Goal: Leave review/rating

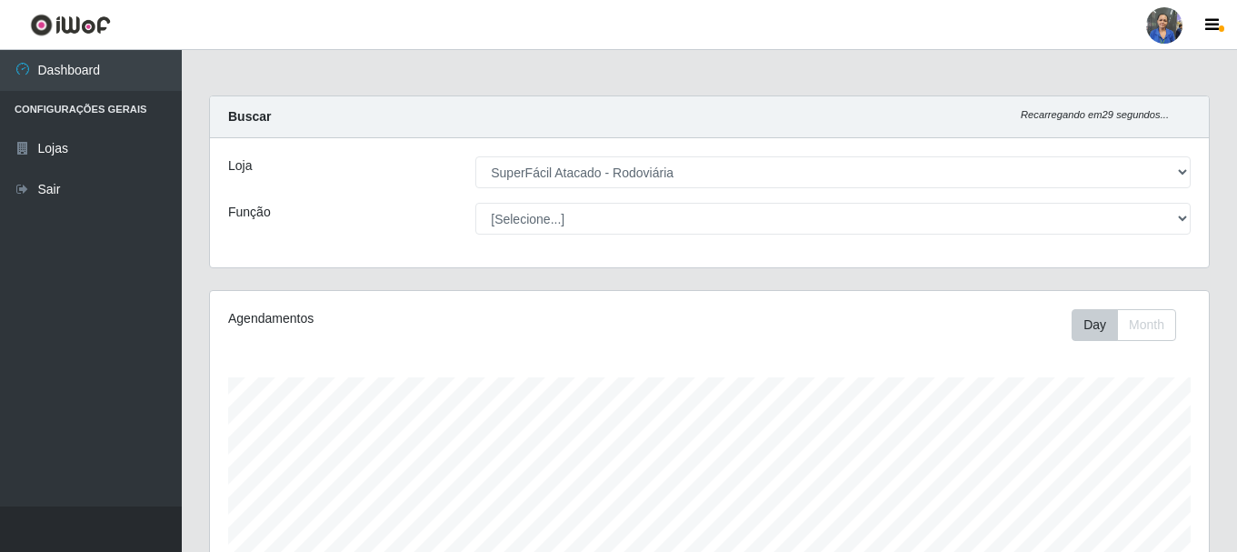
select select "400"
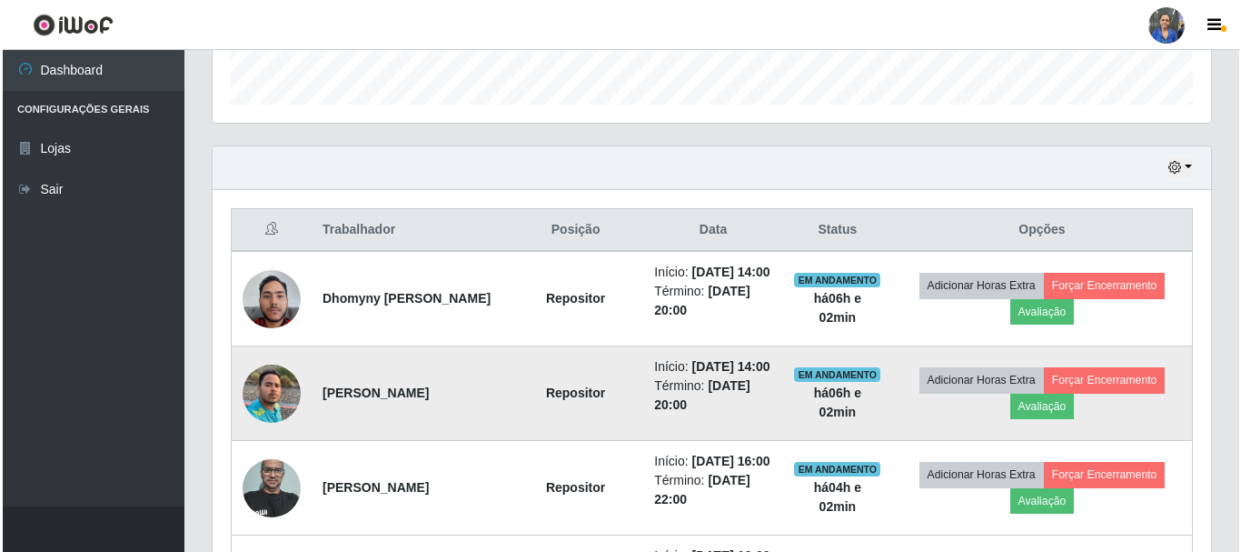
scroll to position [636, 0]
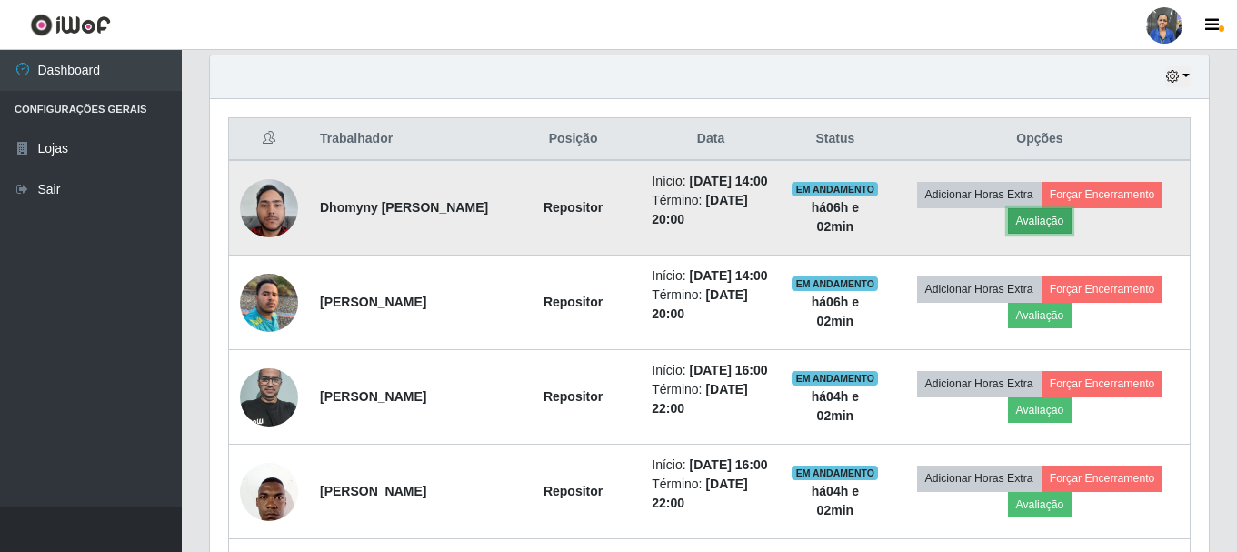
click at [1057, 233] on button "Avaliação" at bounding box center [1040, 220] width 65 height 25
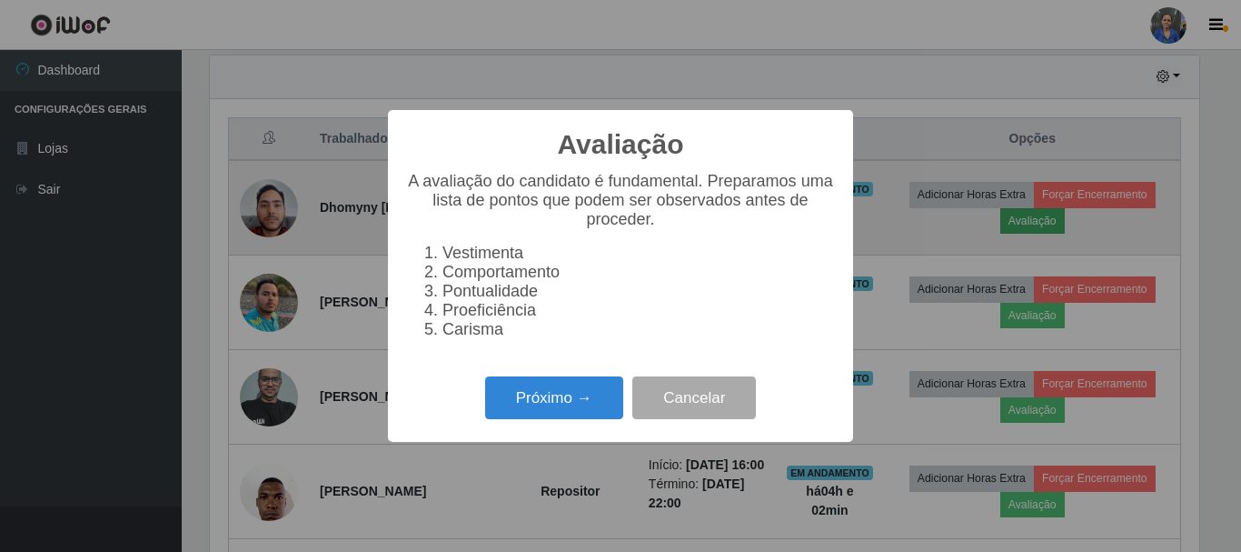
scroll to position [377, 990]
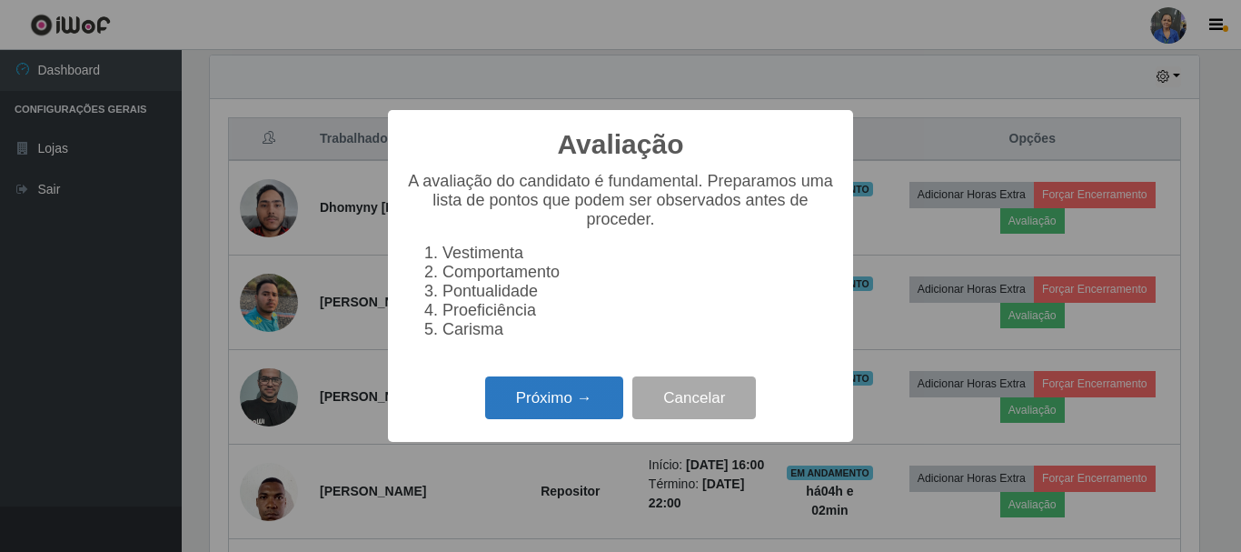
click at [548, 411] on button "Próximo →" at bounding box center [554, 397] width 138 height 43
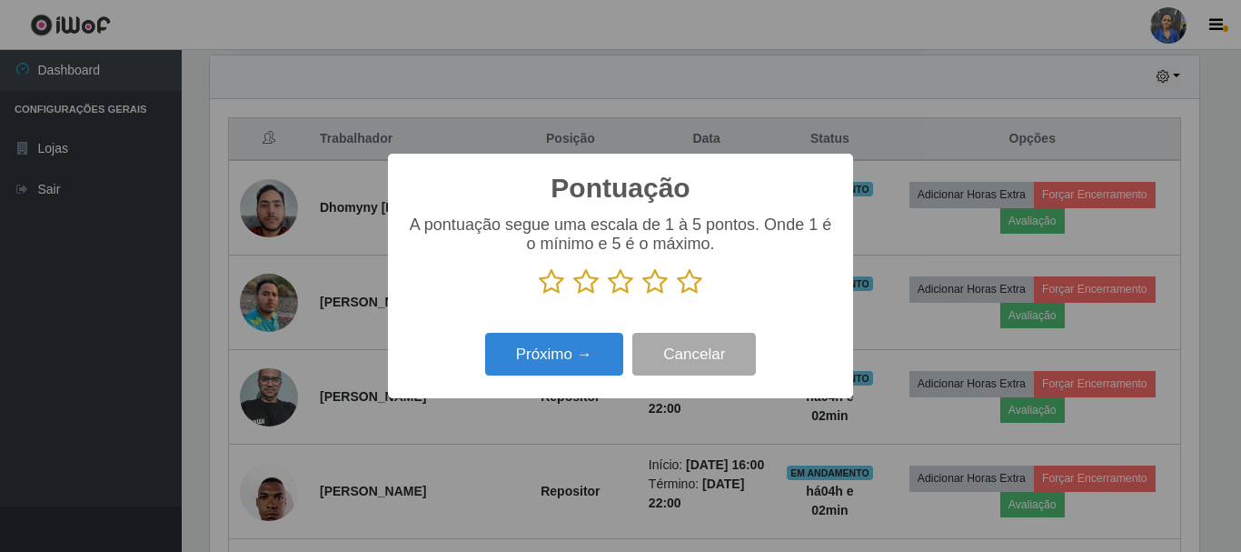
click at [693, 281] on icon at bounding box center [689, 281] width 25 height 27
click at [677, 295] on input "radio" at bounding box center [677, 295] width 0 height 0
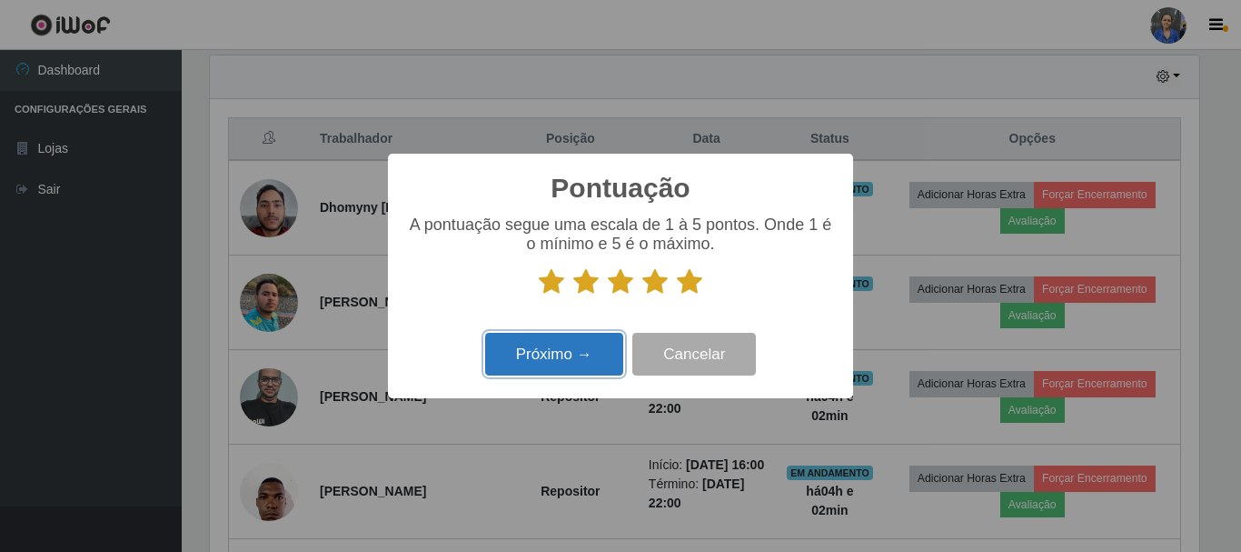
click at [584, 375] on button "Próximo →" at bounding box center [554, 354] width 138 height 43
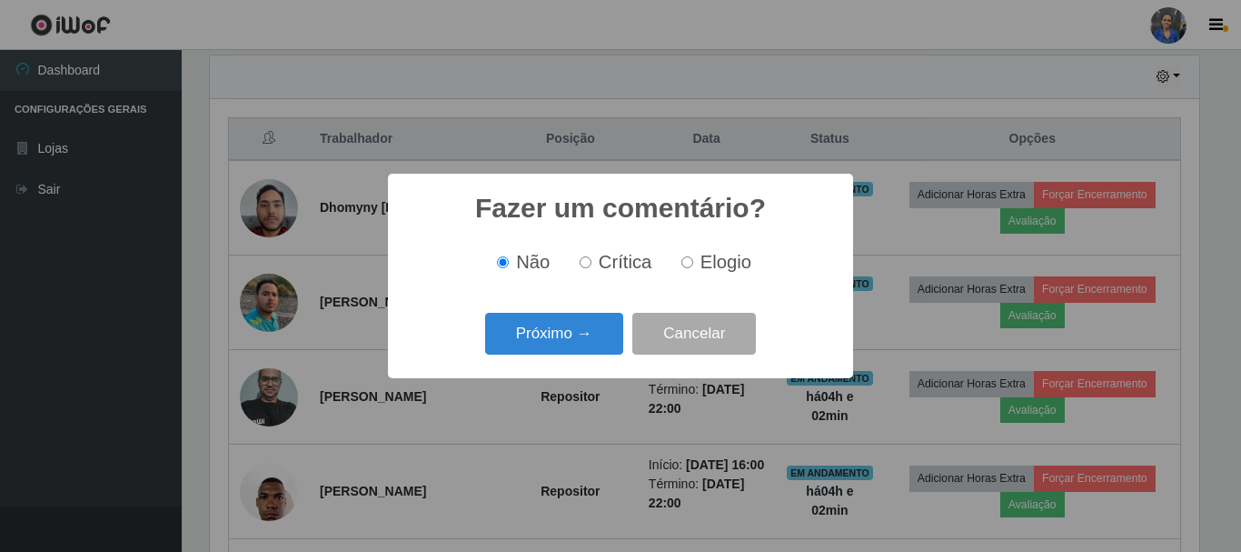
click at [687, 267] on input "Elogio" at bounding box center [688, 262] width 12 height 12
radio input "true"
click at [569, 338] on button "Próximo →" at bounding box center [554, 334] width 138 height 43
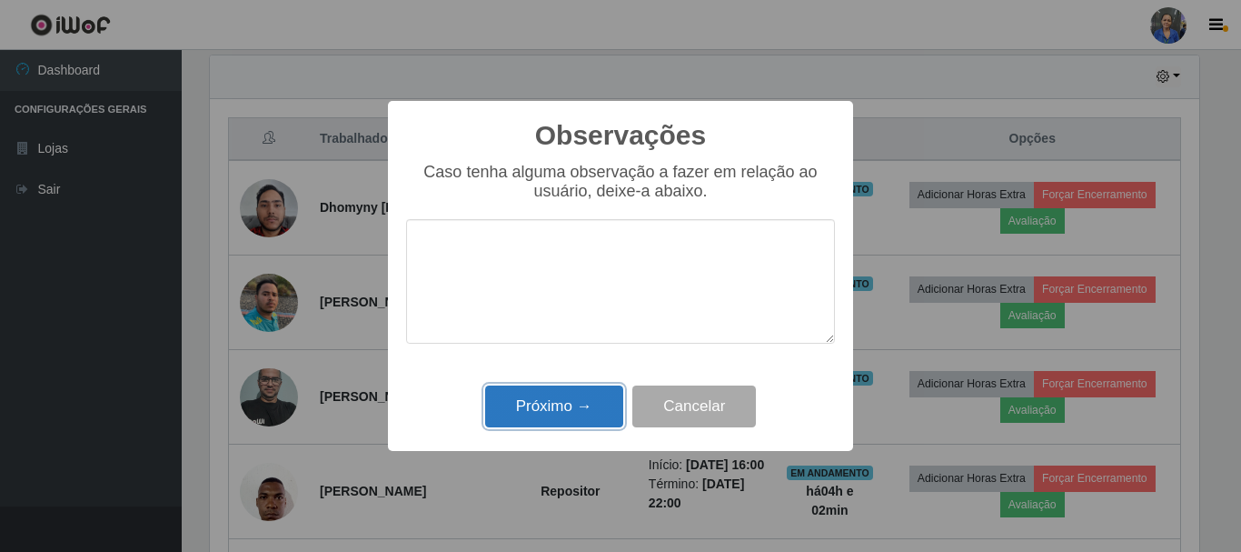
click at [541, 421] on button "Próximo →" at bounding box center [554, 406] width 138 height 43
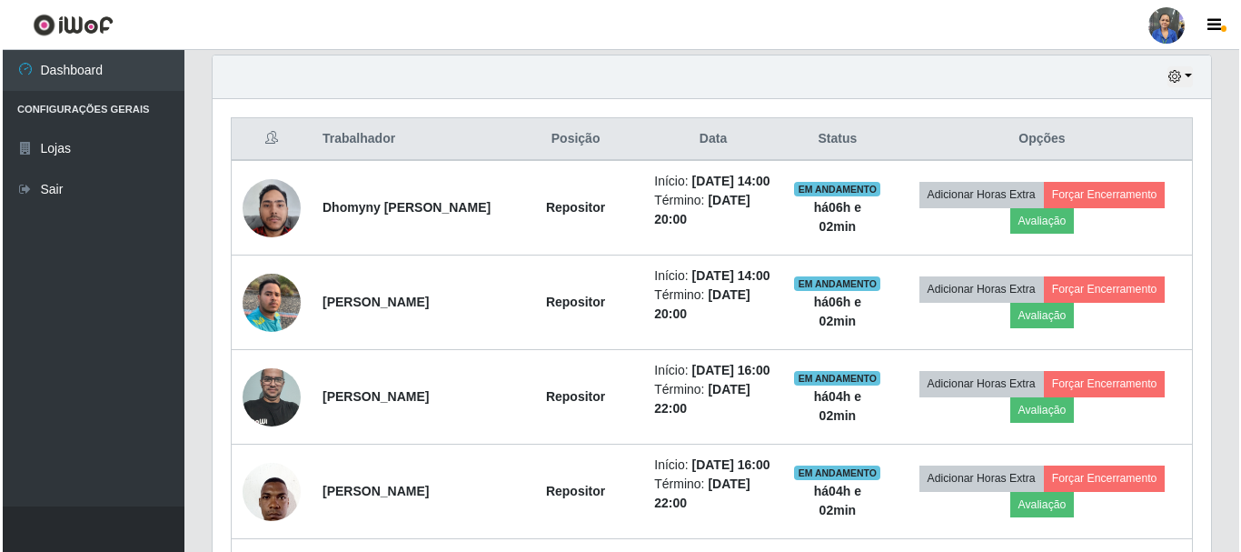
scroll to position [377, 999]
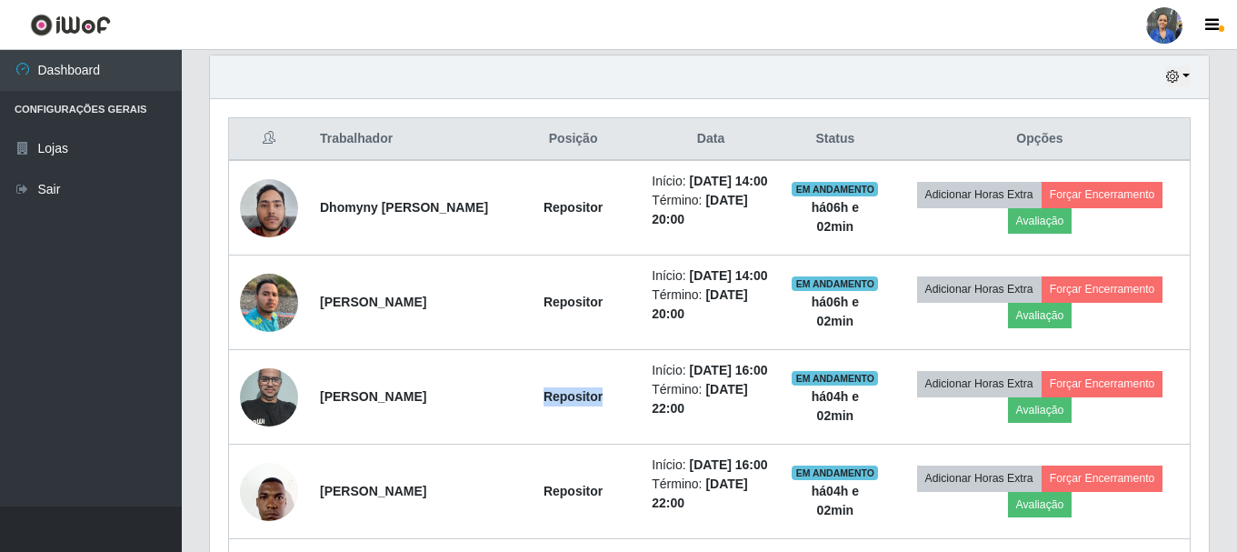
click at [549, 403] on td "Repositor" at bounding box center [572, 397] width 135 height 95
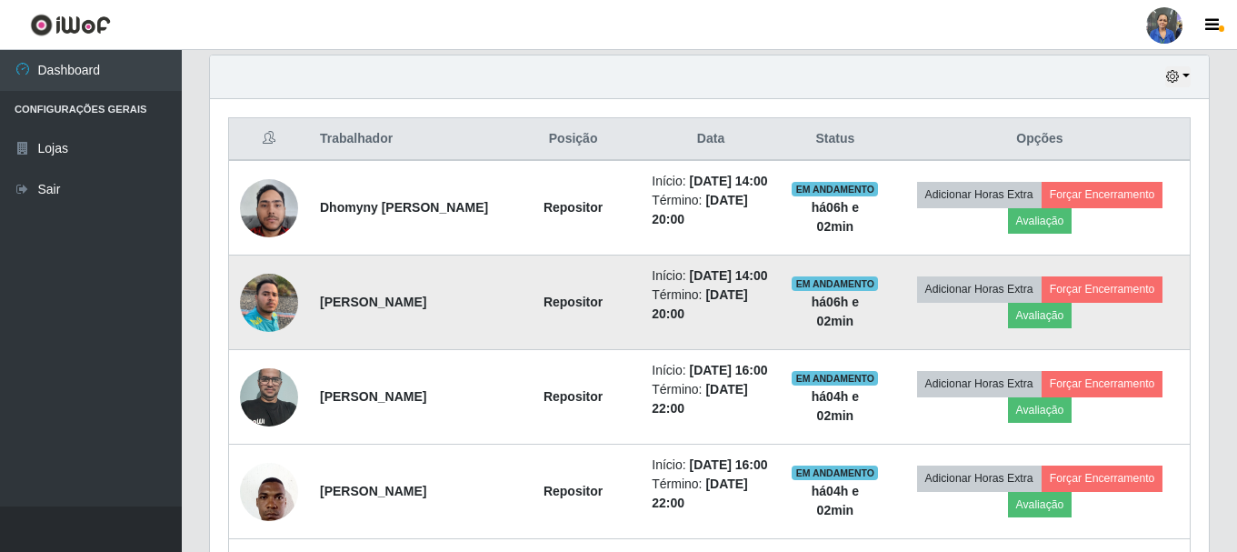
click at [1064, 275] on td "Adicionar Horas Extra Forçar Encerramento Avaliação" at bounding box center [1040, 302] width 301 height 95
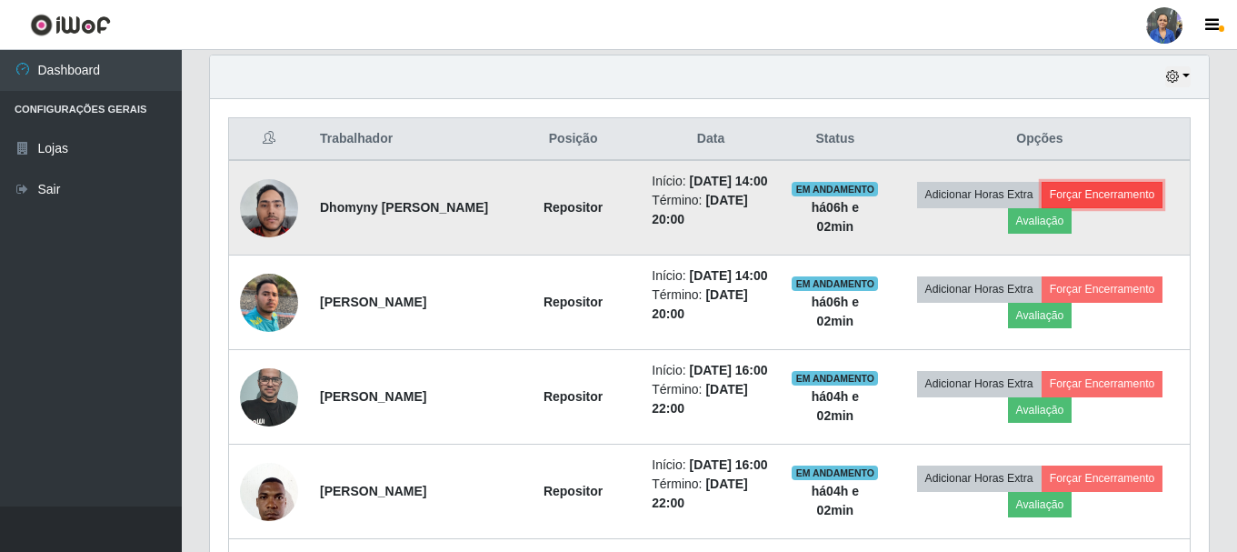
click at [1063, 204] on button "Forçar Encerramento" at bounding box center [1102, 194] width 122 height 25
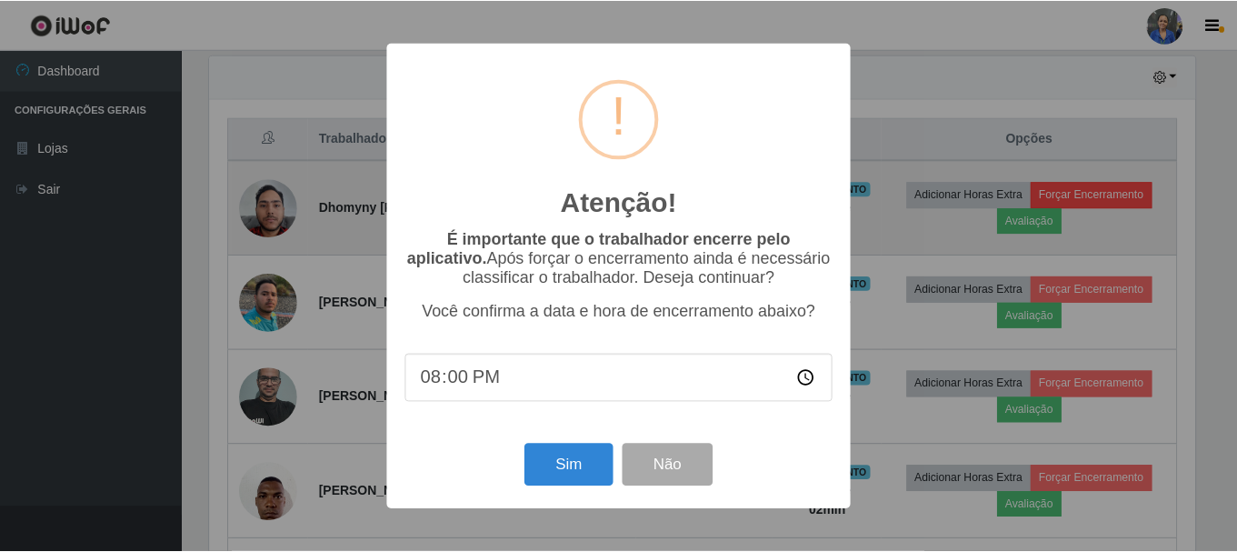
scroll to position [377, 990]
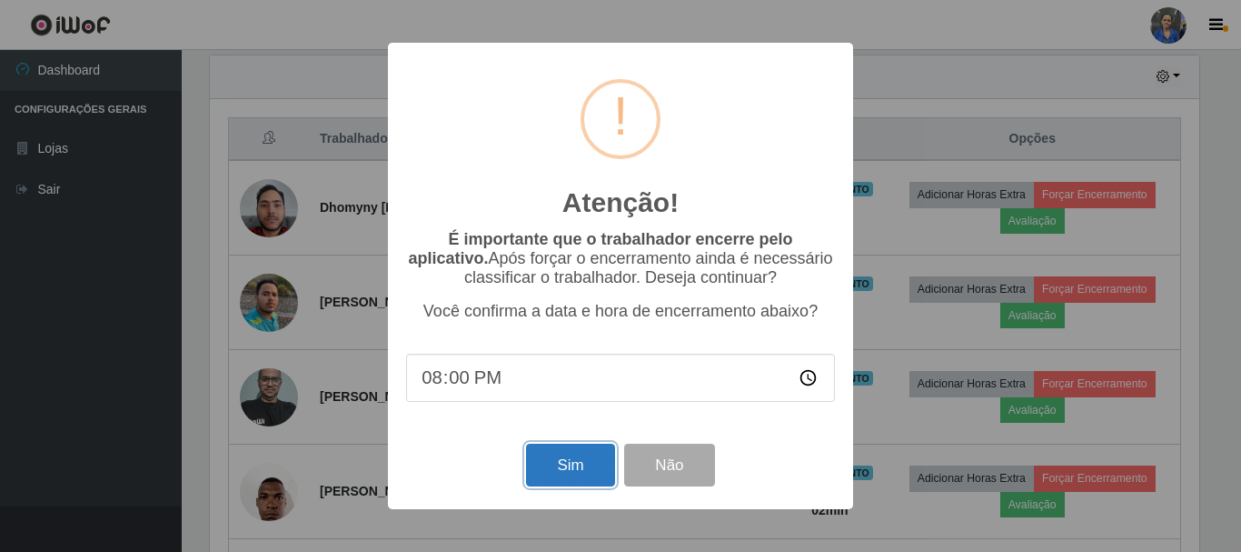
click at [577, 450] on button "Sim" at bounding box center [570, 465] width 88 height 43
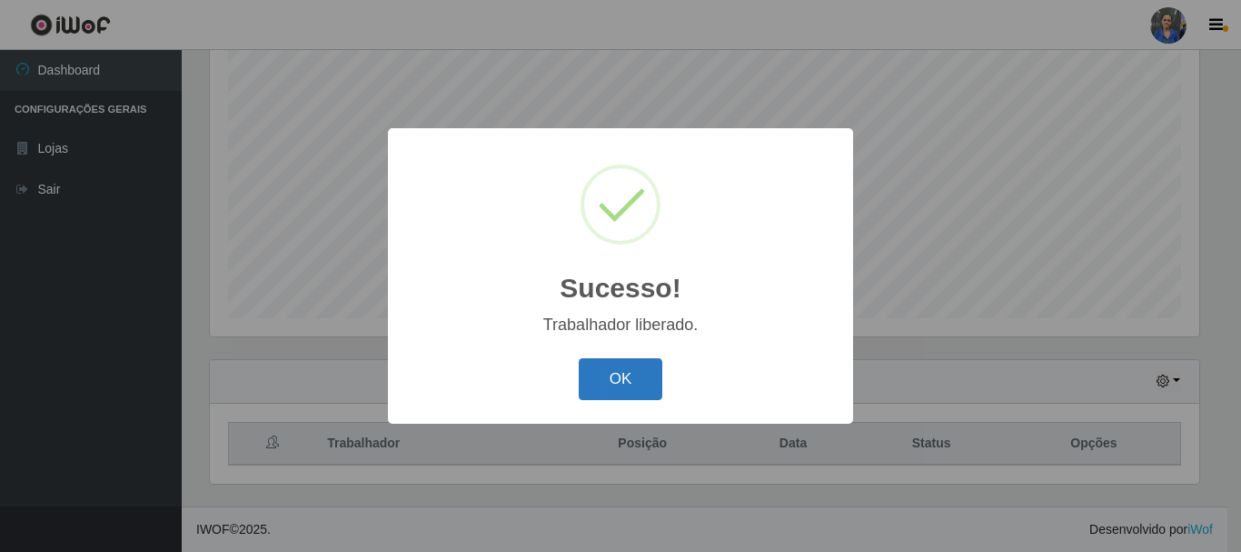
click at [629, 371] on button "OK" at bounding box center [621, 379] width 85 height 43
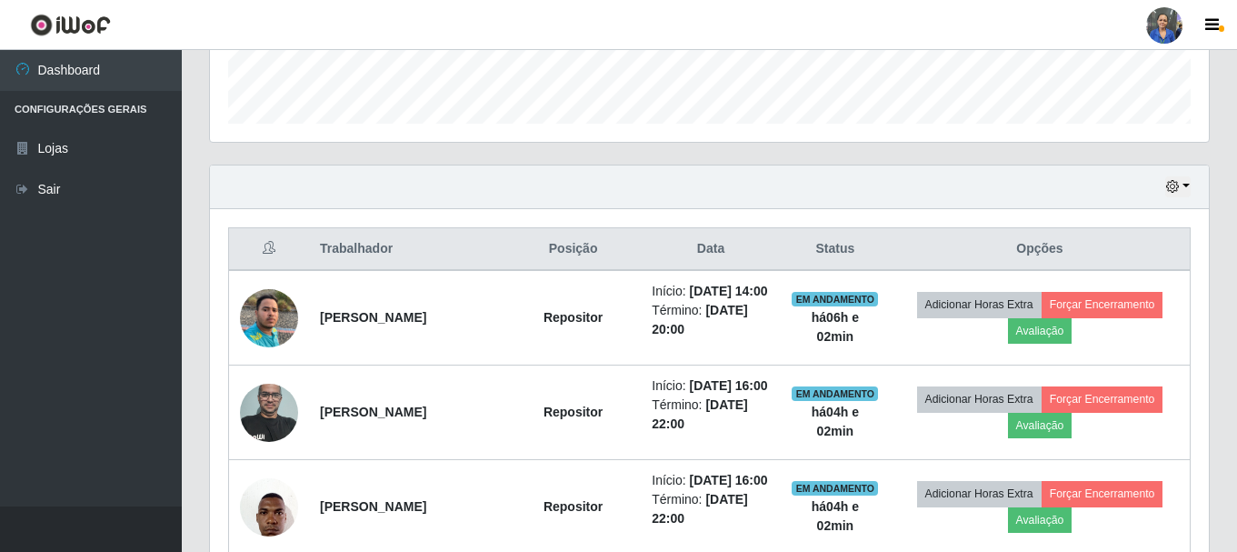
scroll to position [513, 0]
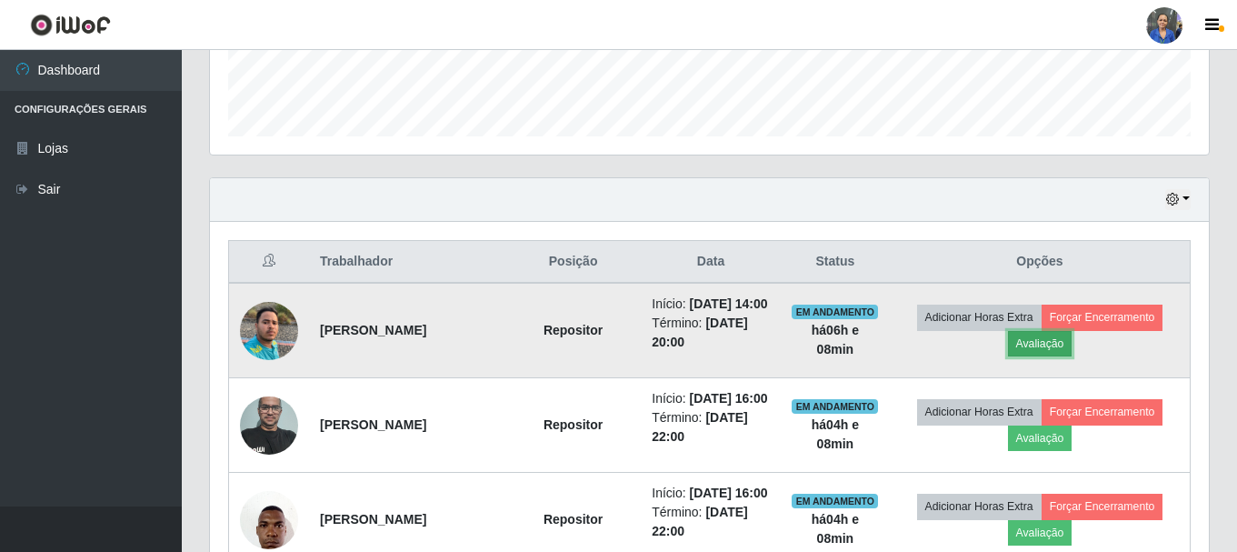
click at [1042, 354] on button "Avaliação" at bounding box center [1040, 343] width 65 height 25
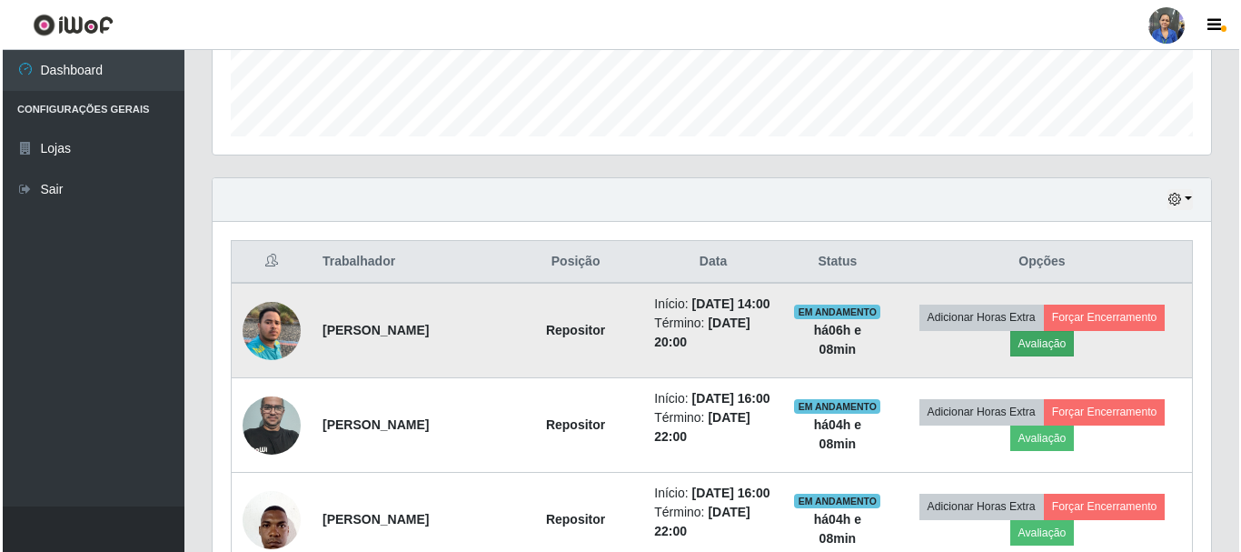
scroll to position [377, 990]
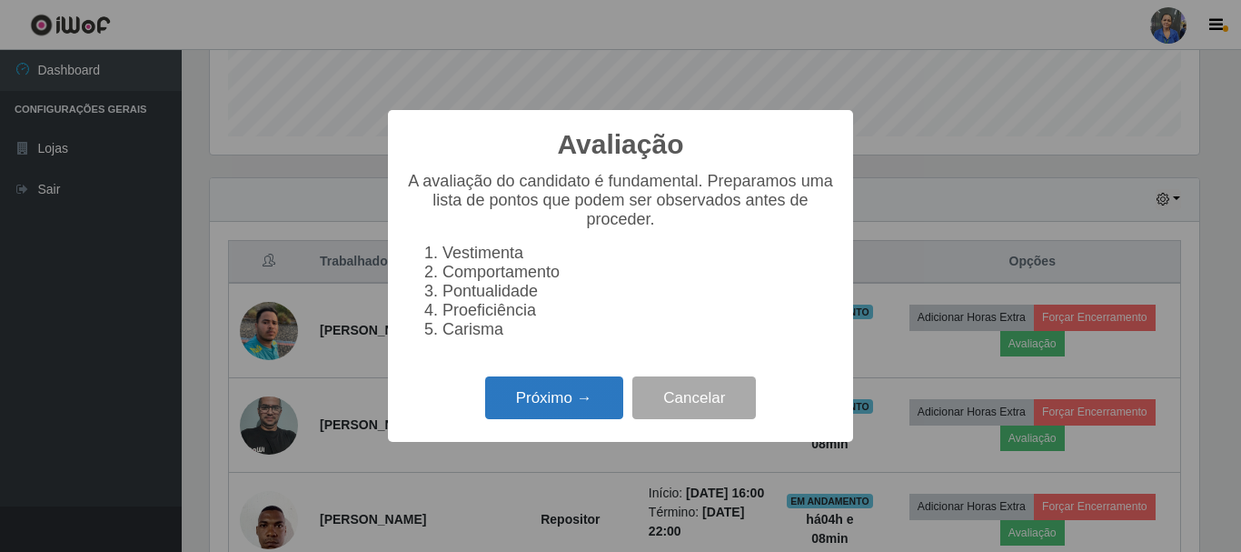
click at [594, 401] on button "Próximo →" at bounding box center [554, 397] width 138 height 43
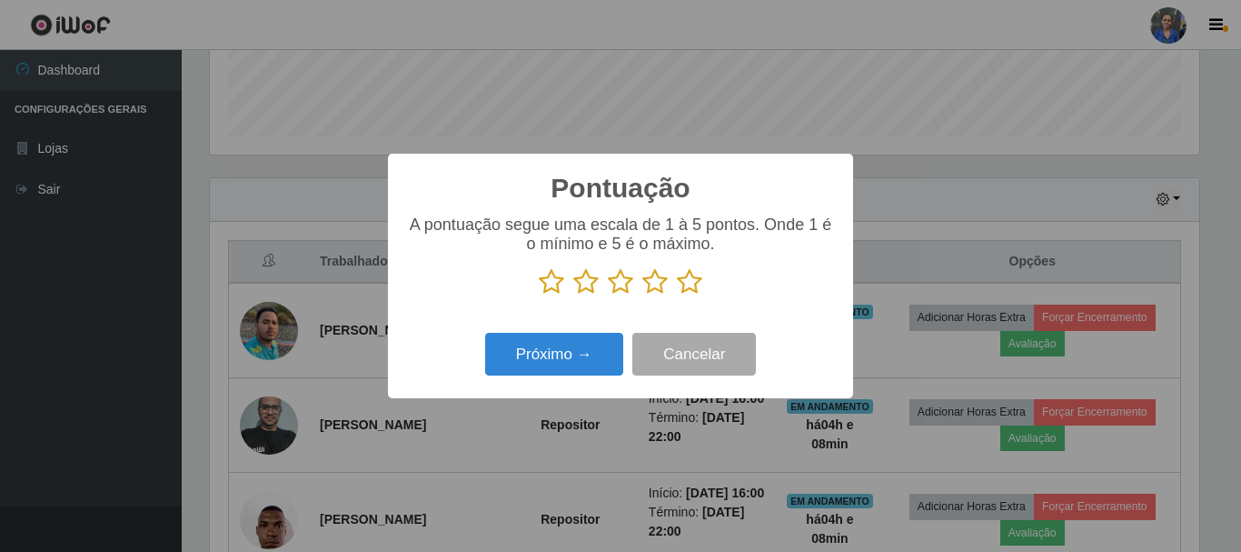
click at [701, 285] on icon at bounding box center [689, 281] width 25 height 27
click at [677, 295] on input "radio" at bounding box center [677, 295] width 0 height 0
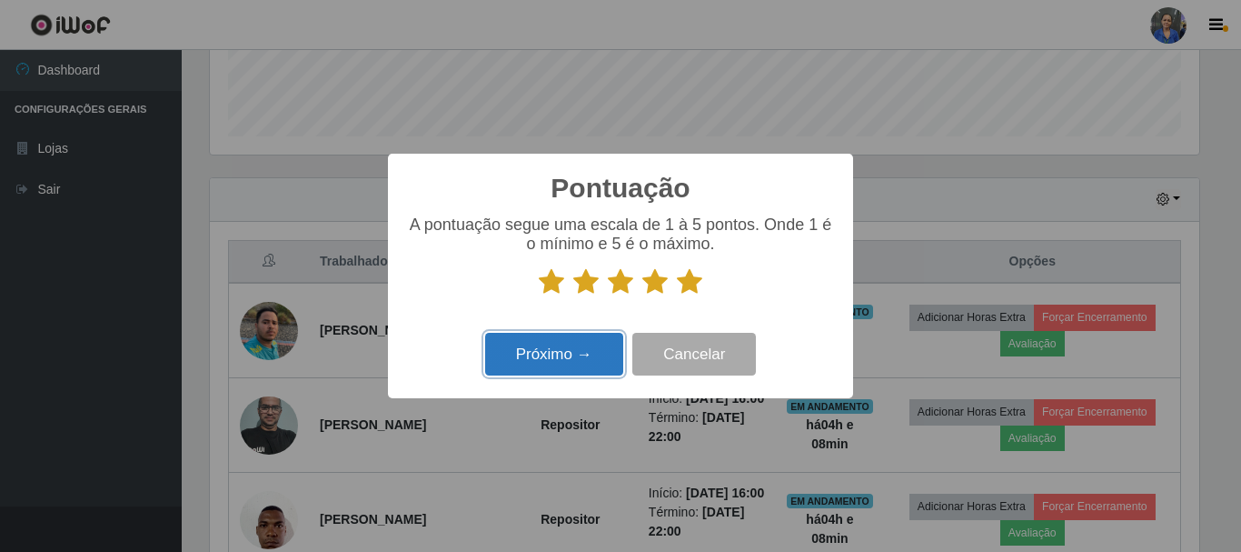
click at [548, 344] on button "Próximo →" at bounding box center [554, 354] width 138 height 43
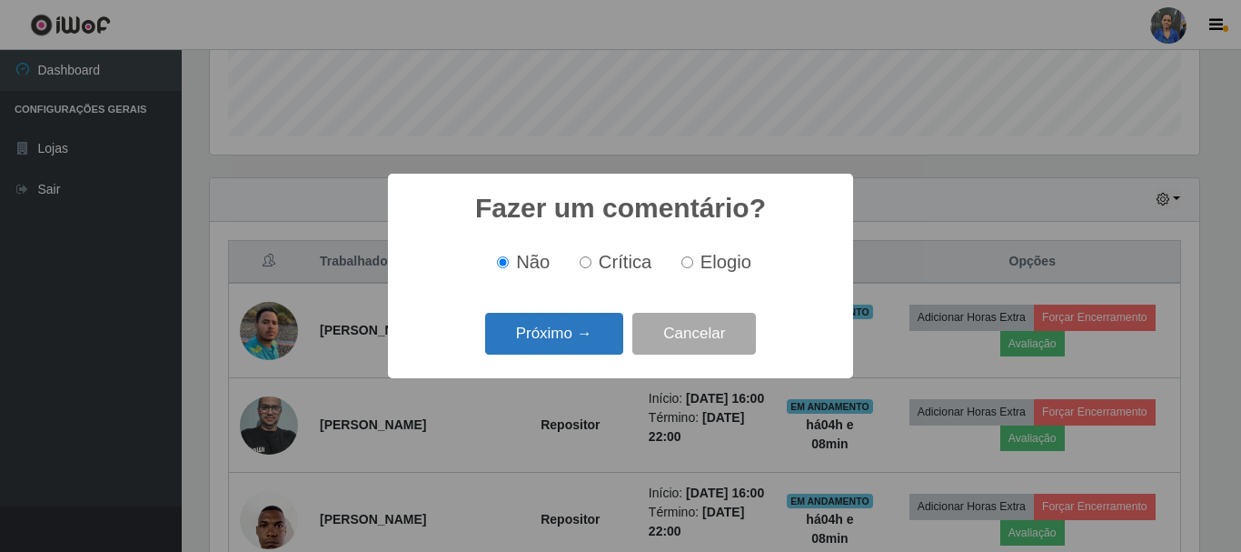
click at [543, 343] on button "Próximo →" at bounding box center [554, 334] width 138 height 43
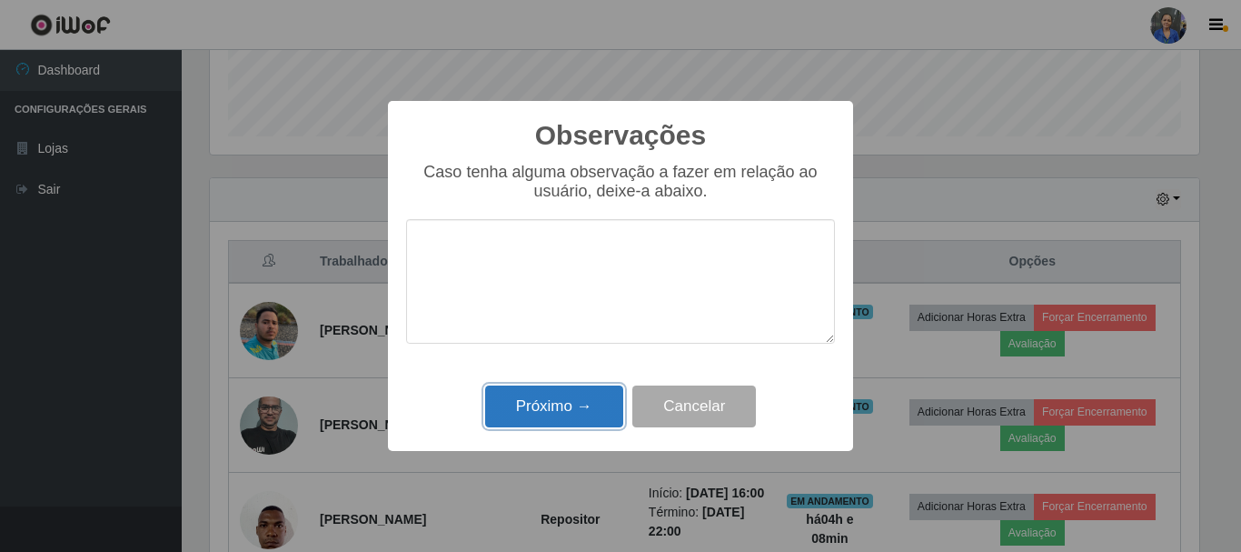
click at [523, 413] on button "Próximo →" at bounding box center [554, 406] width 138 height 43
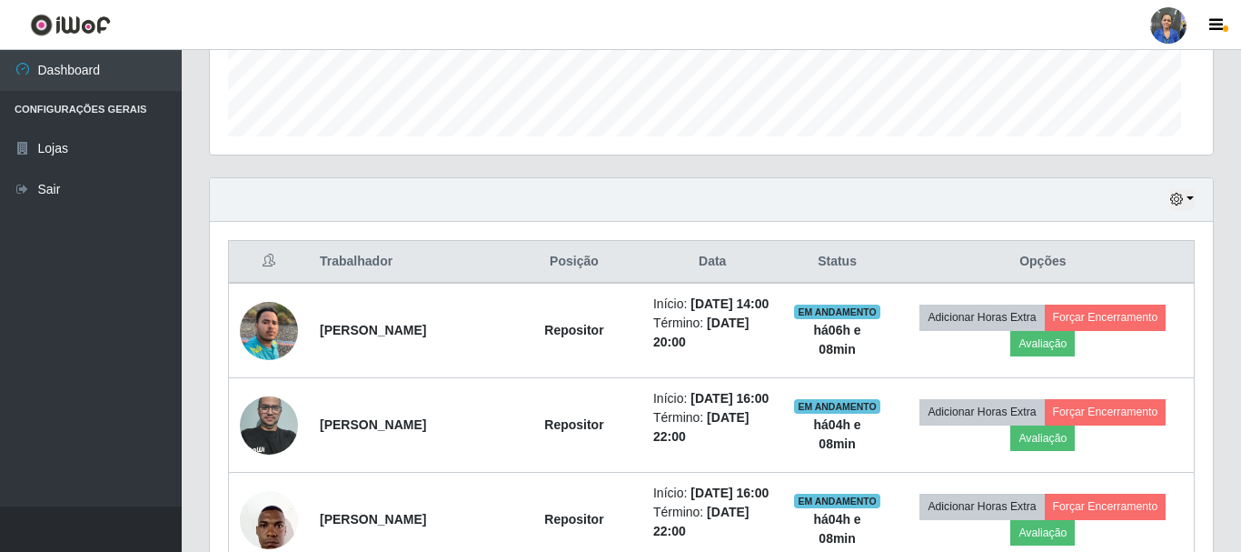
scroll to position [377, 999]
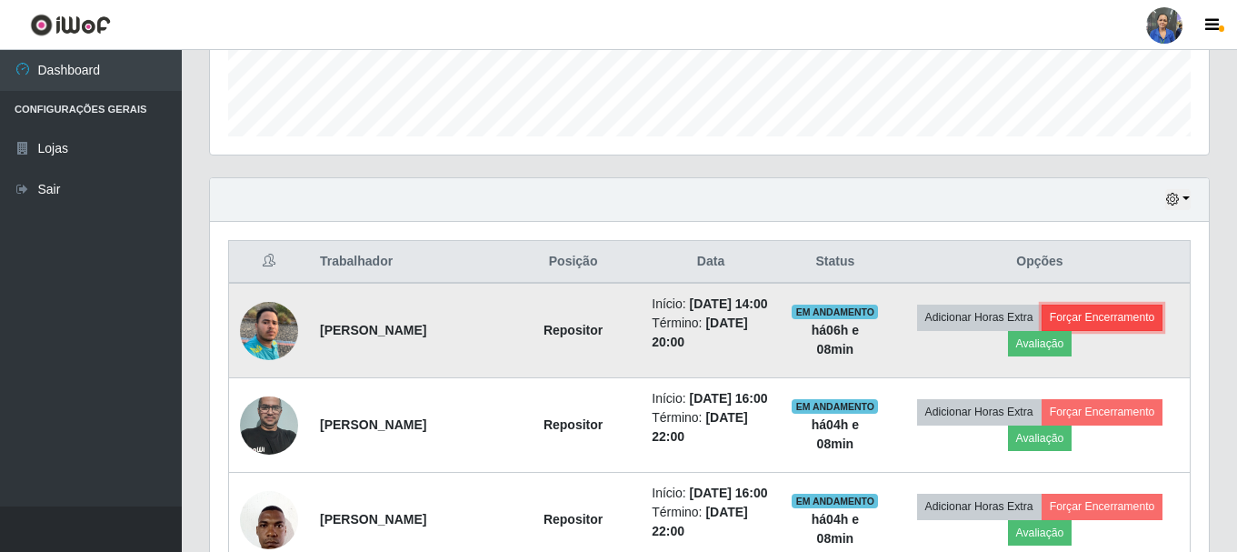
click at [1087, 322] on button "Forçar Encerramento" at bounding box center [1102, 316] width 122 height 25
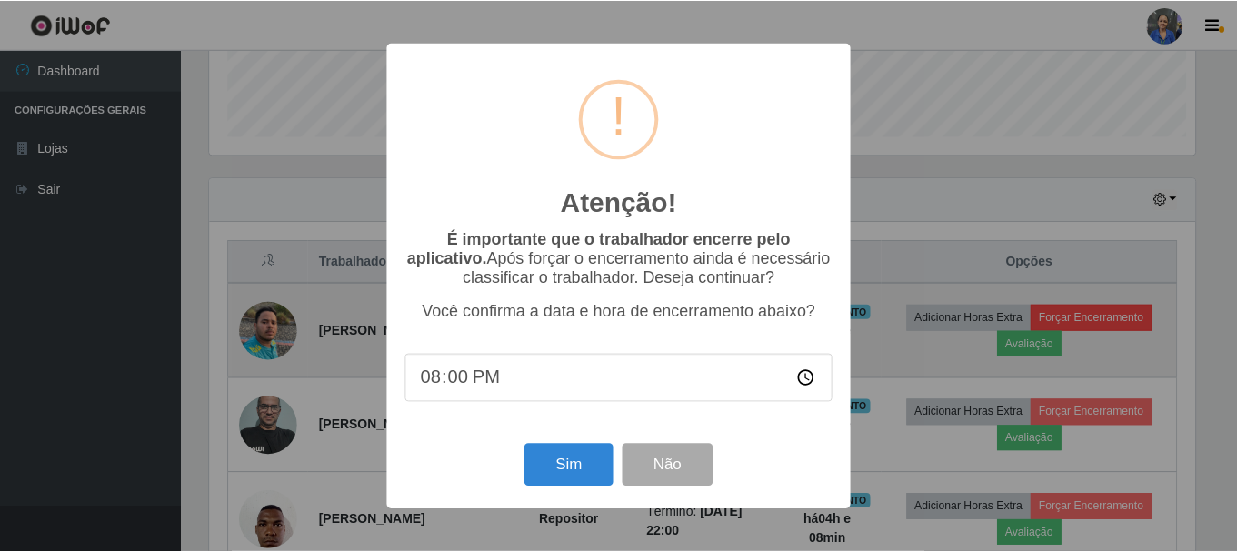
scroll to position [377, 990]
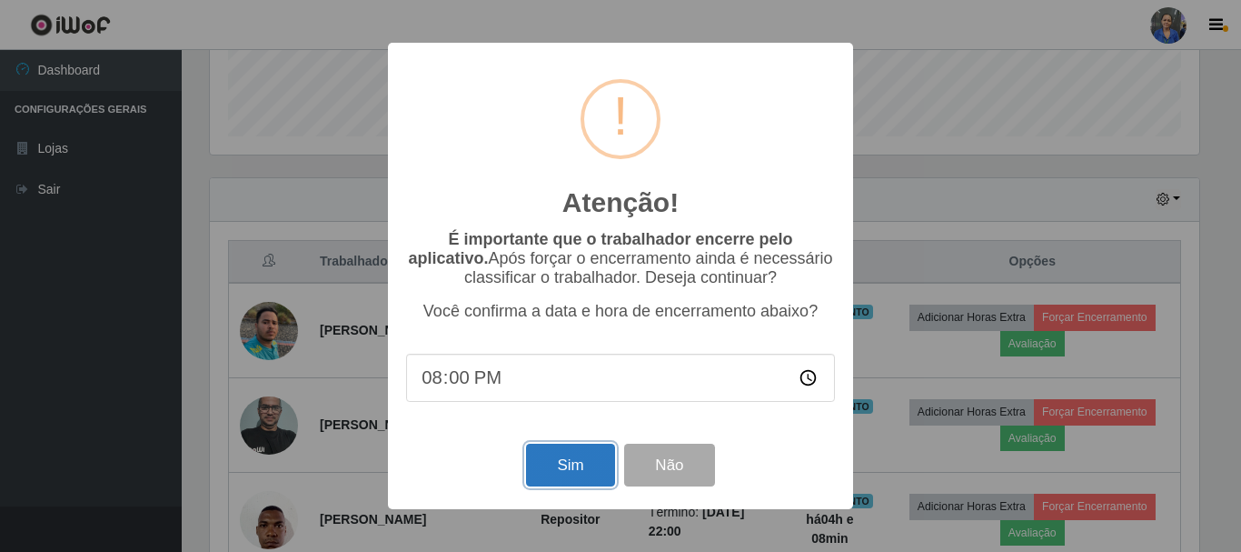
click at [571, 461] on button "Sim" at bounding box center [570, 465] width 88 height 43
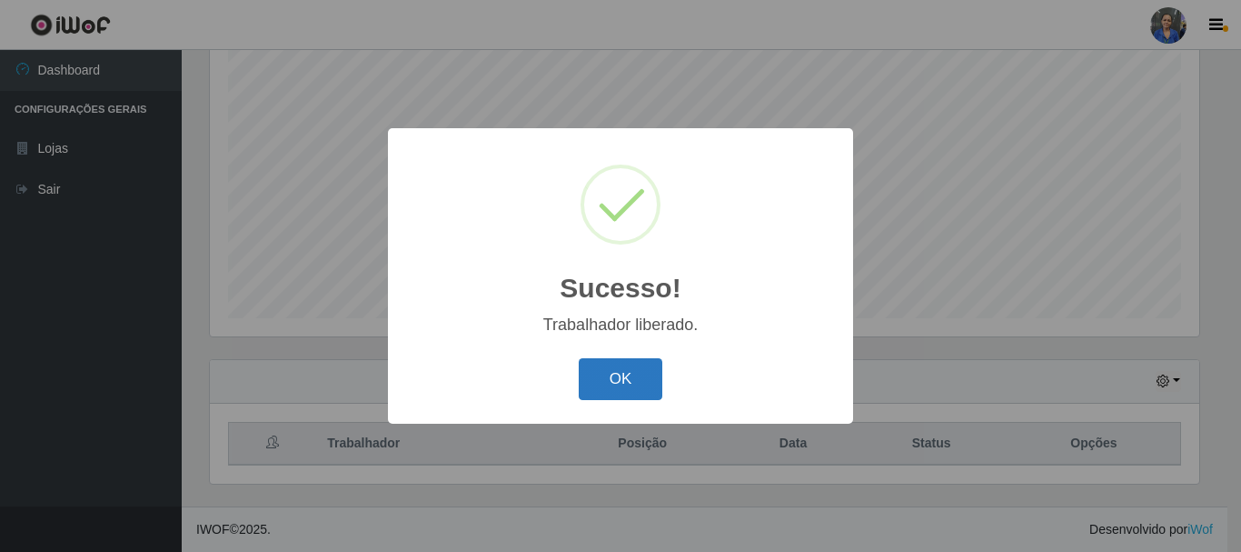
click at [629, 374] on button "OK" at bounding box center [621, 379] width 85 height 43
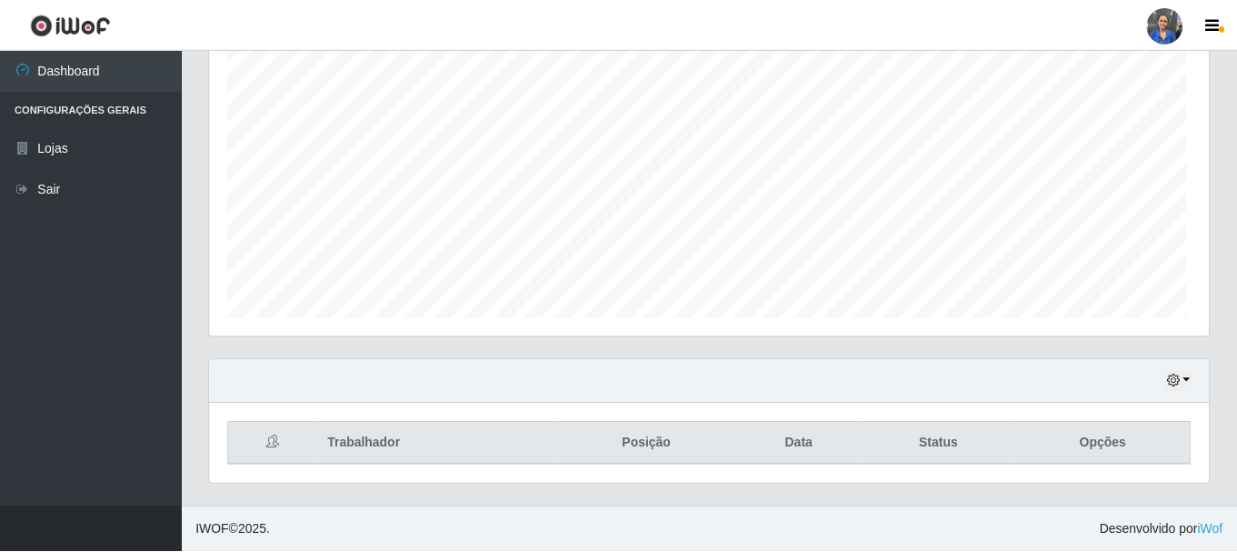
scroll to position [377, 999]
